Goal: Transaction & Acquisition: Purchase product/service

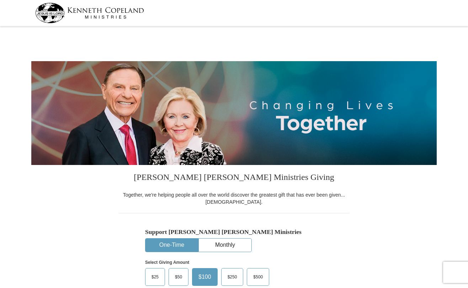
select select "MS"
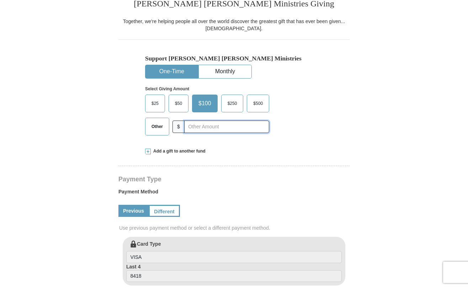
click at [210, 127] on input "text" at bounding box center [226, 126] width 85 height 12
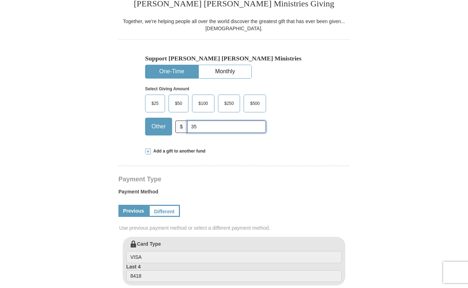
type input "35"
click at [208, 169] on hr at bounding box center [233, 168] width 231 height 5
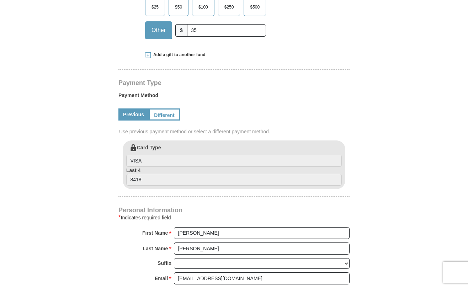
scroll to position [273, 0]
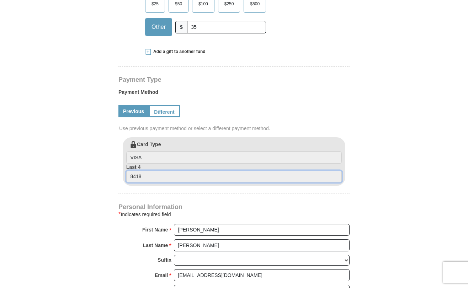
click at [162, 178] on input "8418" at bounding box center [233, 177] width 215 height 12
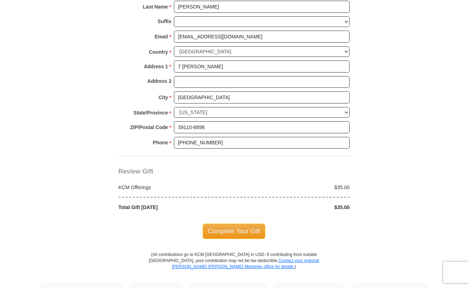
scroll to position [520, 0]
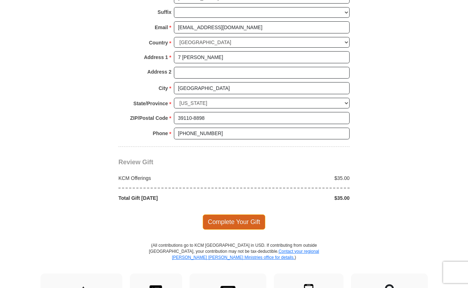
click at [234, 214] on span "Complete Your Gift" at bounding box center [234, 221] width 63 height 15
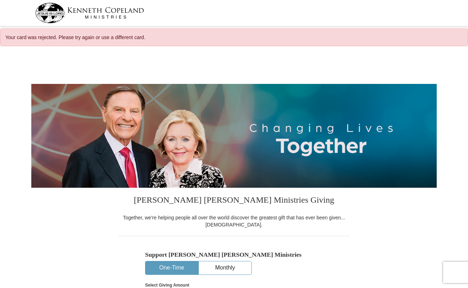
select select "MS"
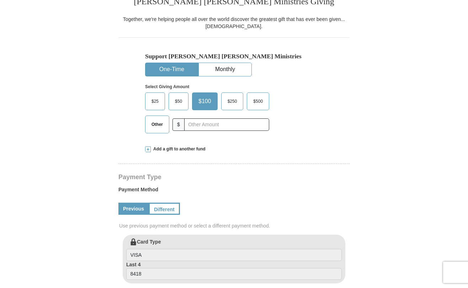
scroll to position [208, 0]
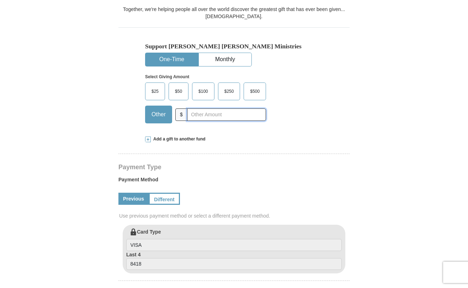
click at [205, 115] on input "text" at bounding box center [226, 114] width 79 height 12
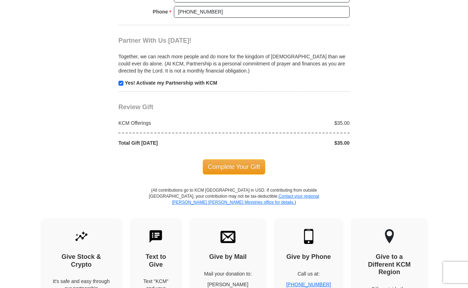
scroll to position [677, 0]
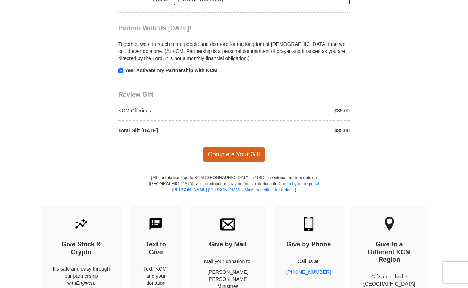
type input "35"
click at [222, 147] on span "Complete Your Gift" at bounding box center [234, 154] width 63 height 15
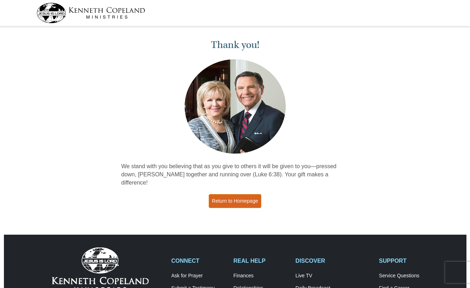
click at [230, 194] on link "Return to Homepage" at bounding box center [235, 201] width 53 height 14
